Goal: Task Accomplishment & Management: Use online tool/utility

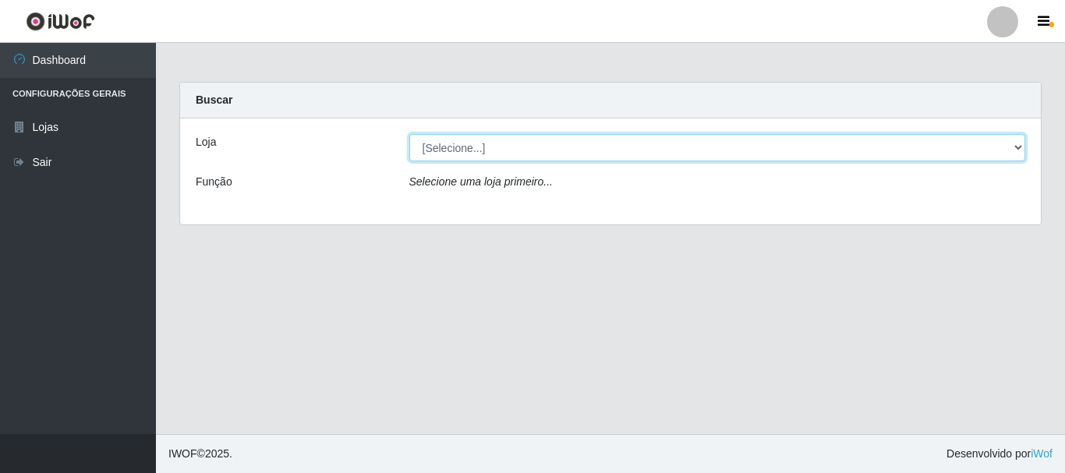
click at [523, 158] on select "[Selecione...] Nordestão - Alecrim" at bounding box center [717, 147] width 617 height 27
select select "453"
click at [409, 134] on select "[Selecione...] Nordestão - Alecrim" at bounding box center [717, 147] width 617 height 27
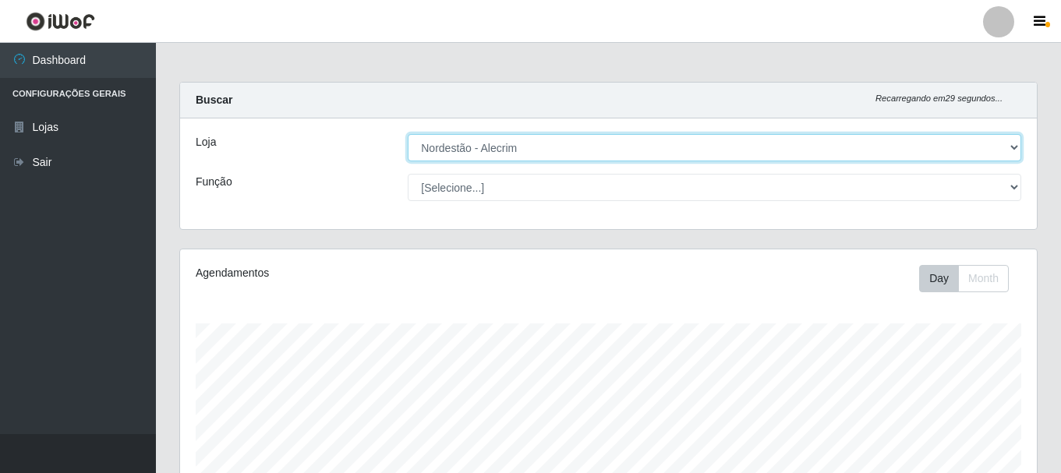
scroll to position [324, 857]
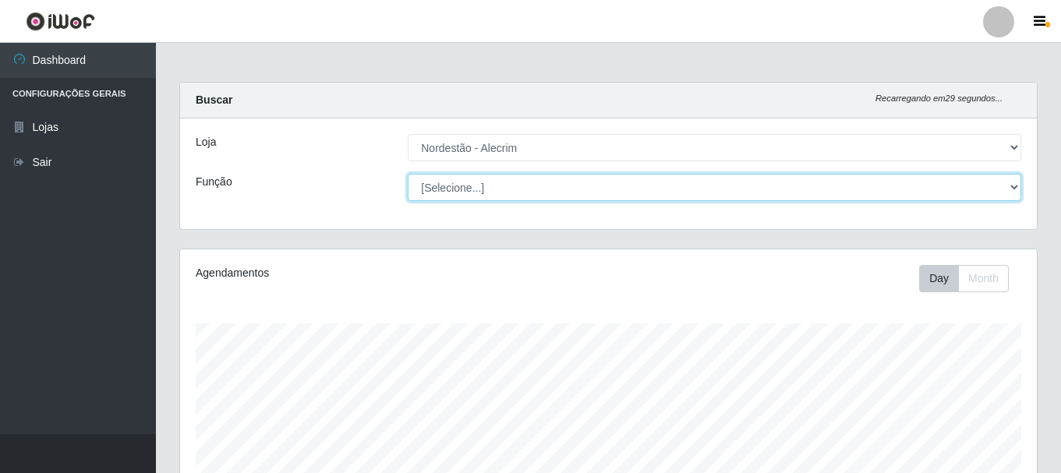
click at [506, 190] on select "[Selecione...] Balconista + Balconista de Padaria Balconista de Padaria ++ Emba…" at bounding box center [715, 187] width 614 height 27
select select "1"
click at [408, 174] on select "[Selecione...] Balconista + Balconista de Padaria Balconista de Padaria ++ Emba…" at bounding box center [715, 187] width 614 height 27
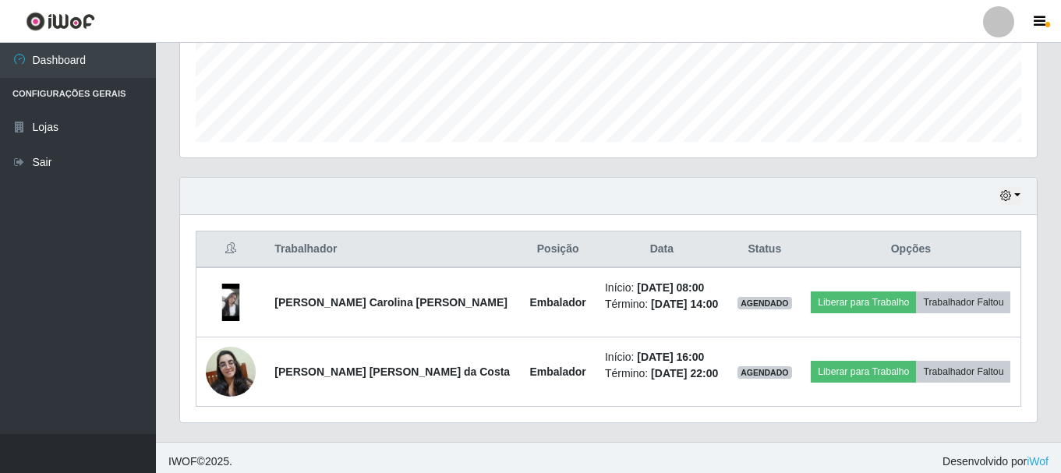
scroll to position [423, 0]
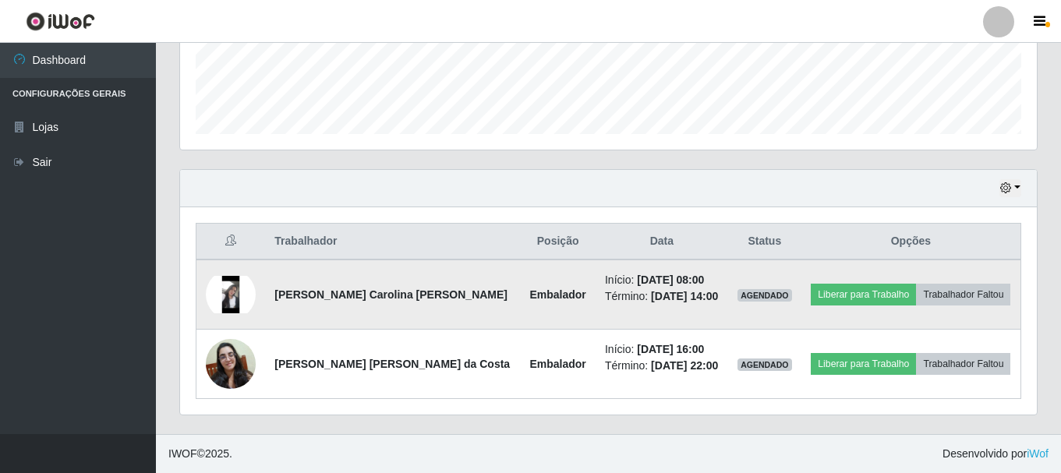
click at [237, 301] on img at bounding box center [231, 294] width 50 height 37
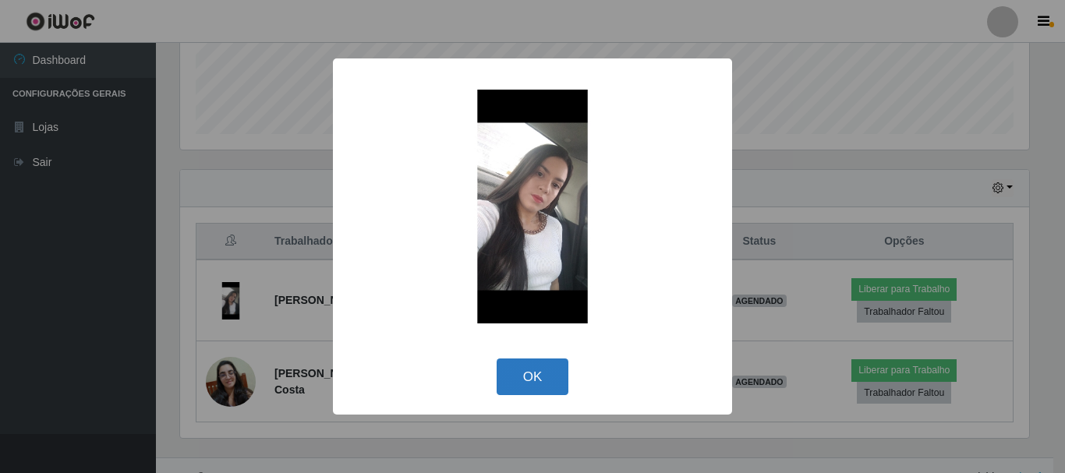
click at [537, 367] on button "OK" at bounding box center [533, 377] width 73 height 37
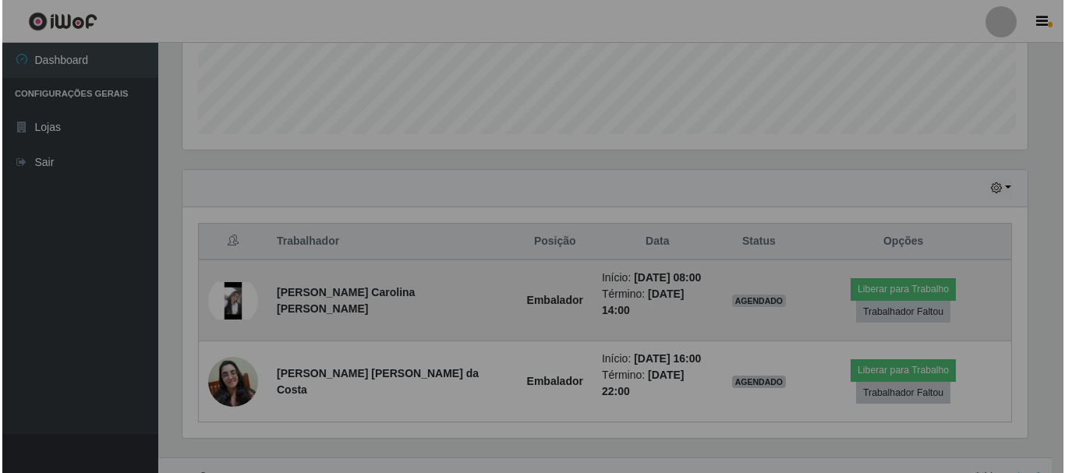
scroll to position [324, 857]
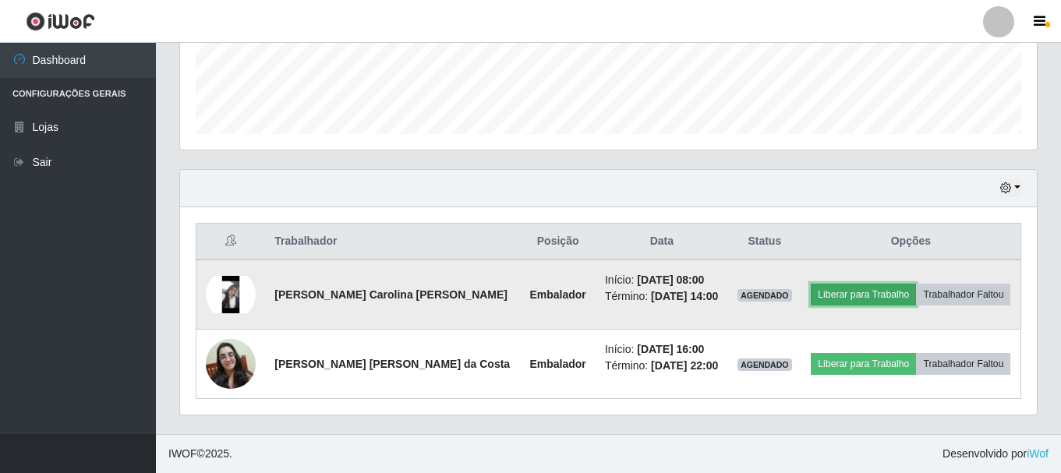
click at [866, 295] on button "Liberar para Trabalho" at bounding box center [863, 295] width 105 height 22
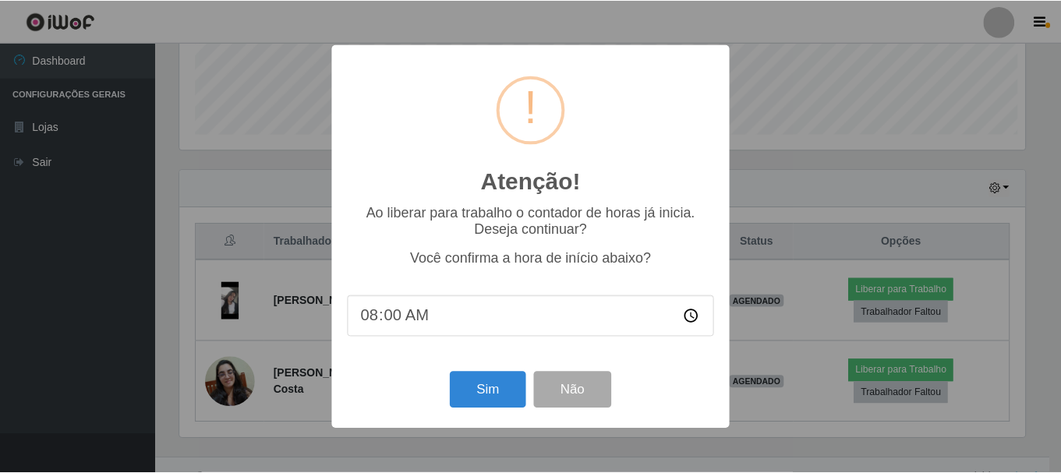
scroll to position [324, 849]
click at [494, 392] on button "Sim" at bounding box center [490, 390] width 76 height 37
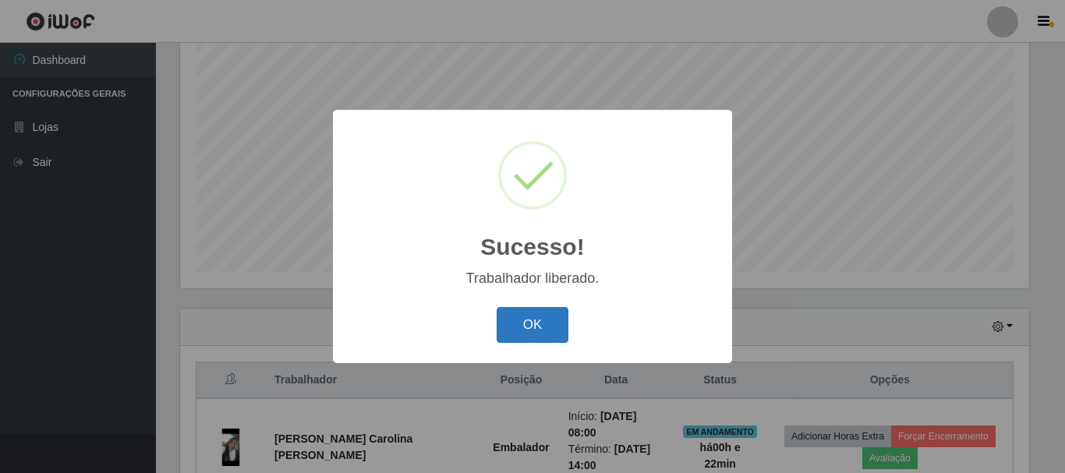
click at [537, 331] on button "OK" at bounding box center [533, 325] width 73 height 37
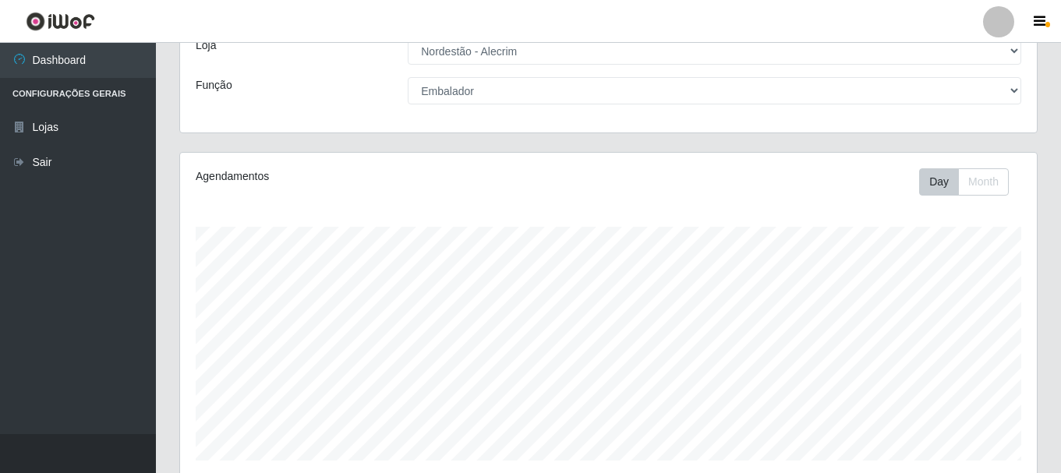
scroll to position [0, 0]
